Goal: Task Accomplishment & Management: Manage account settings

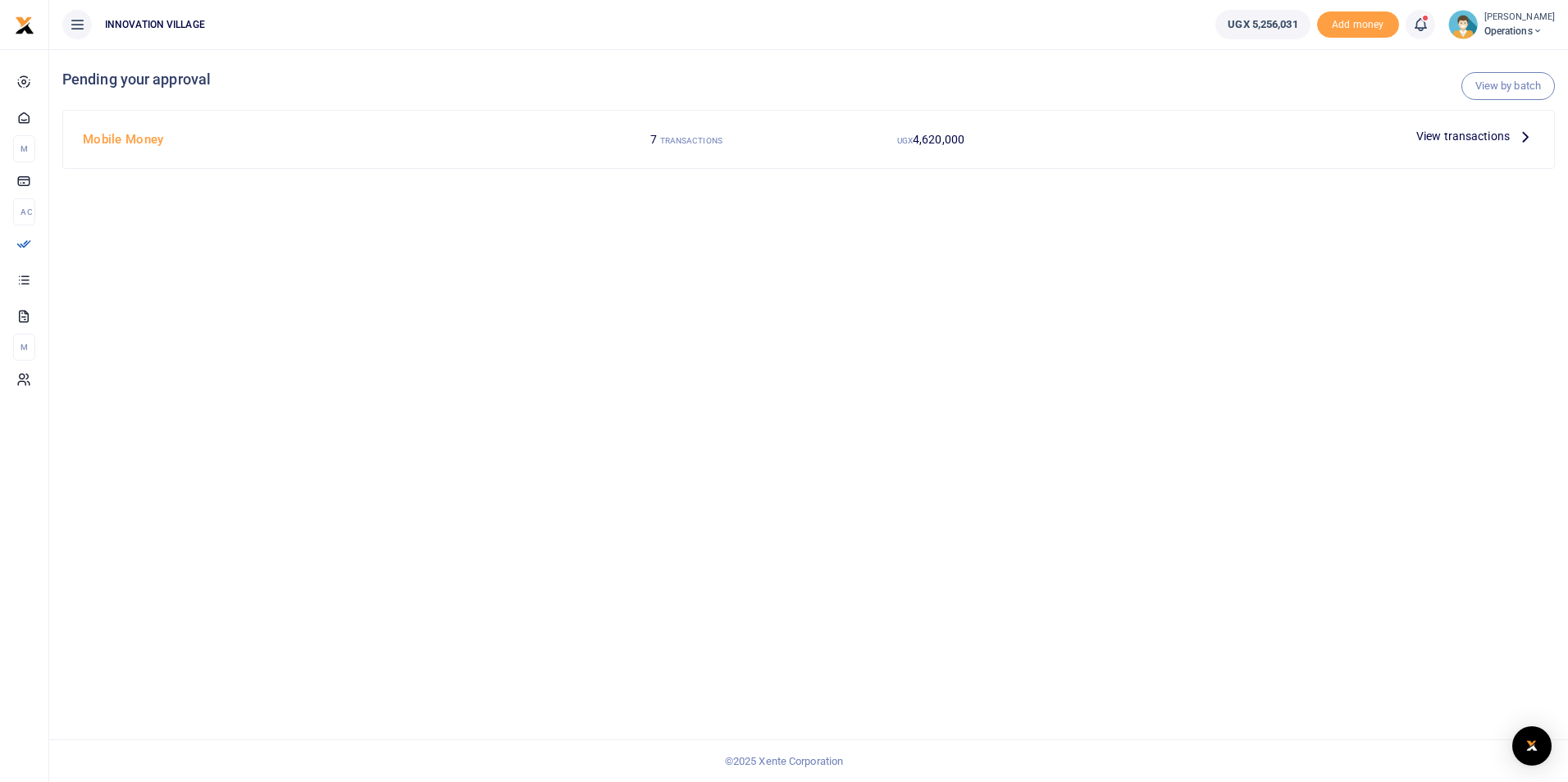
click at [1471, 138] on span "View transactions" at bounding box center [1462, 136] width 93 height 18
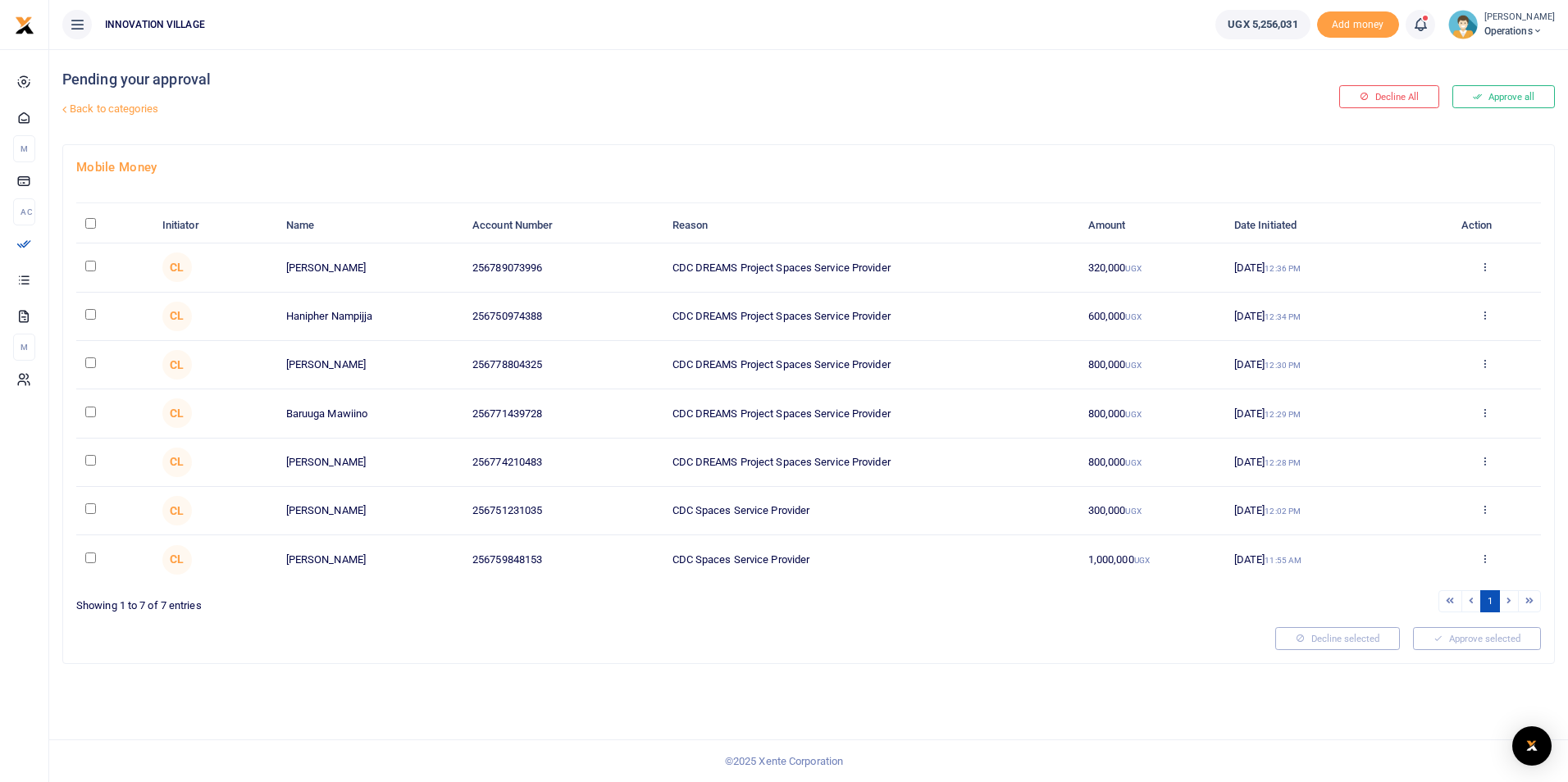
click at [88, 458] on input "checkbox" at bounding box center [90, 460] width 11 height 11
checkbox input "true"
click at [1470, 642] on button "Approve selected (1)" at bounding box center [1470, 638] width 140 height 23
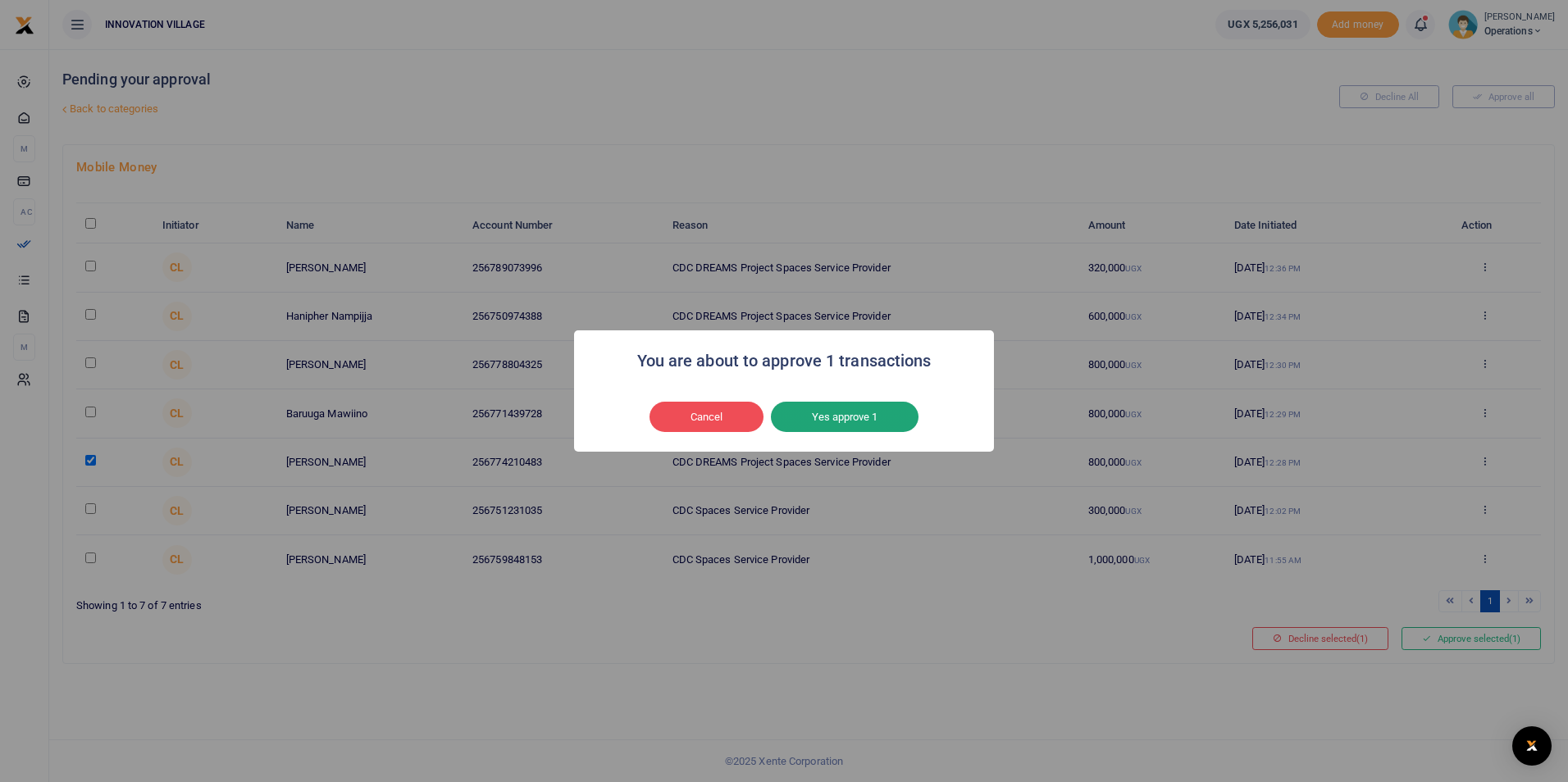
click at [849, 414] on button "Yes approve 1" at bounding box center [844, 417] width 147 height 31
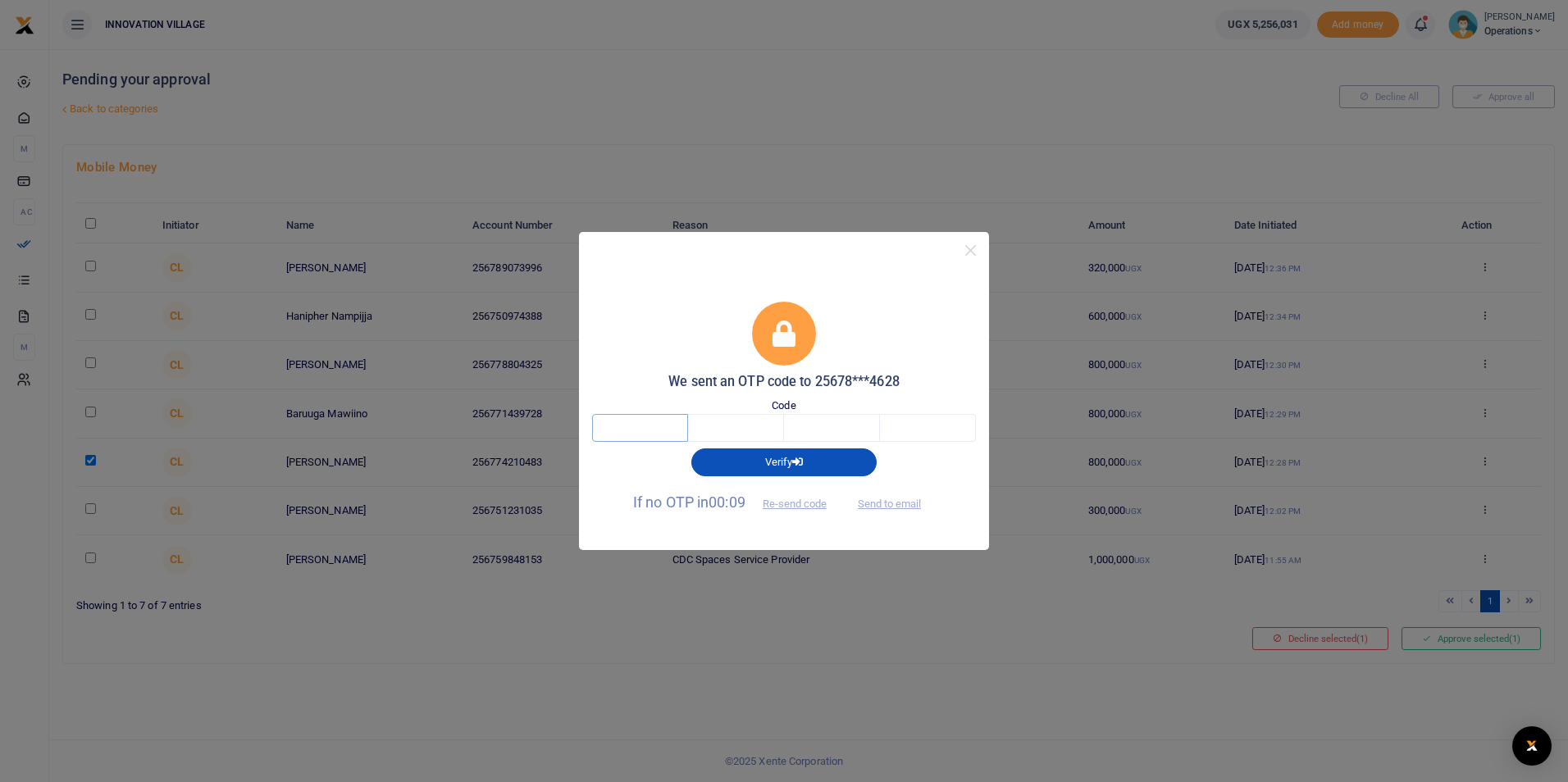
click at [632, 429] on input "text" at bounding box center [639, 428] width 96 height 28
type input "1"
type input "2"
type input "7"
type input "4"
